Goal: Find specific page/section: Find specific page/section

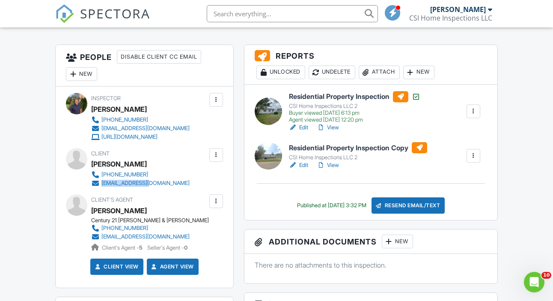
scroll to position [206, 0]
click at [248, 14] on input "text" at bounding box center [292, 13] width 171 height 17
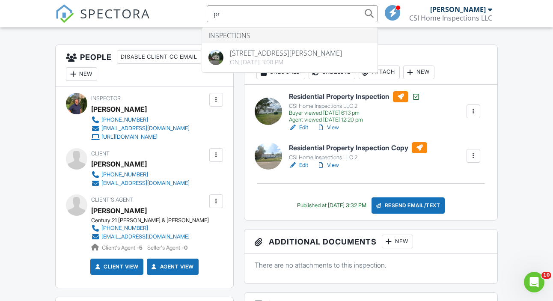
type input "p"
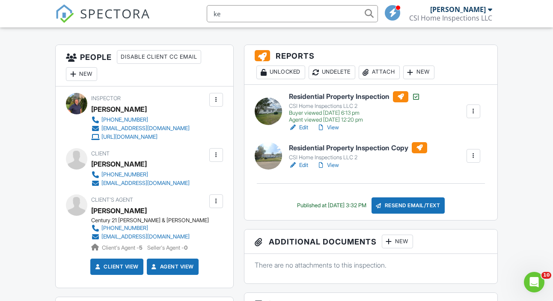
type input "k"
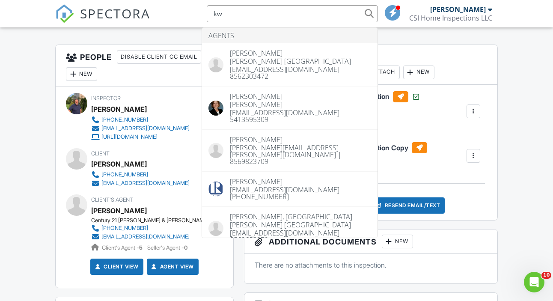
type input "kw"
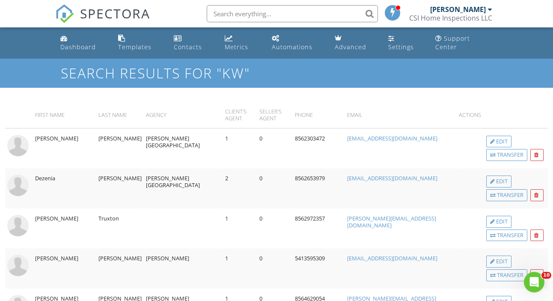
click at [267, 13] on input "text" at bounding box center [292, 13] width 171 height 17
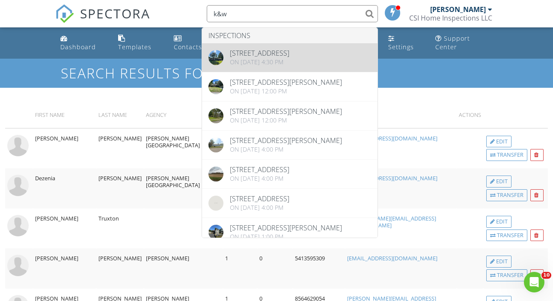
type input "k&w"
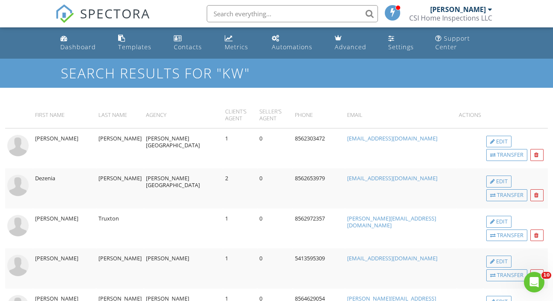
click at [263, 18] on input "text" at bounding box center [292, 13] width 171 height 17
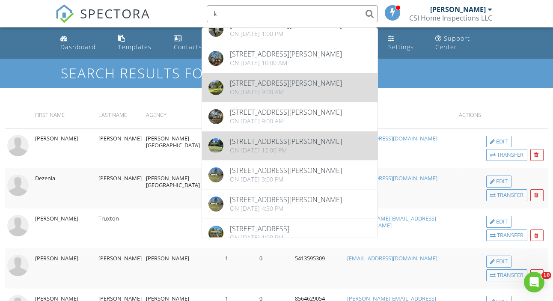
scroll to position [87, 0]
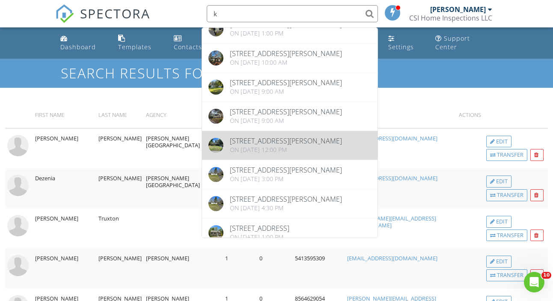
type input "k"
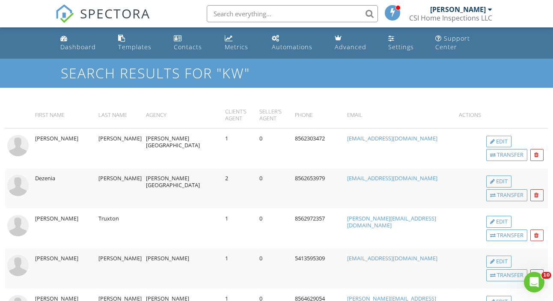
click at [235, 11] on input "text" at bounding box center [292, 13] width 171 height 17
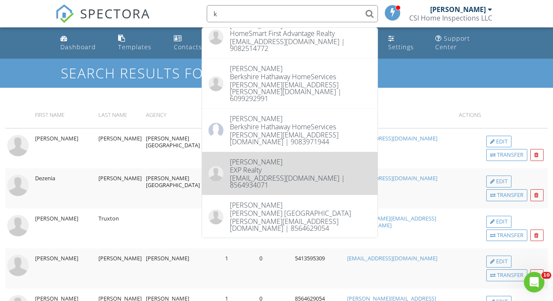
scroll to position [480, 0]
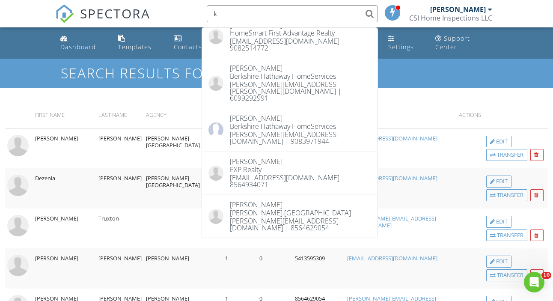
type input "k"
